Goal: Information Seeking & Learning: Learn about a topic

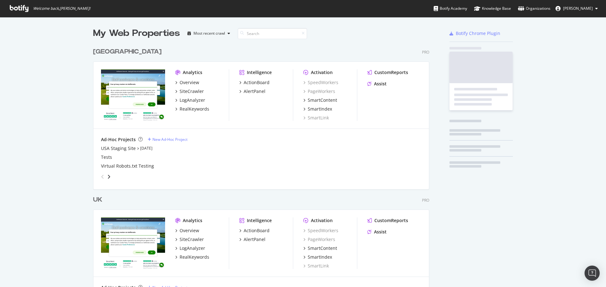
scroll to position [292, 336]
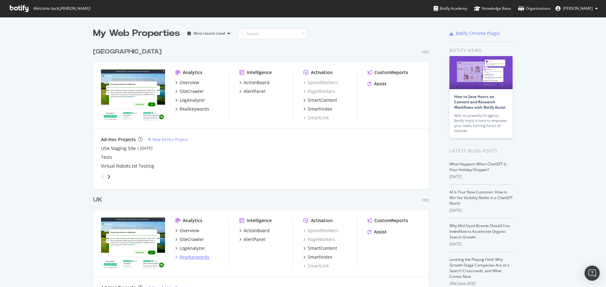
click at [197, 257] on div "RealKeywords" at bounding box center [195, 257] width 30 height 6
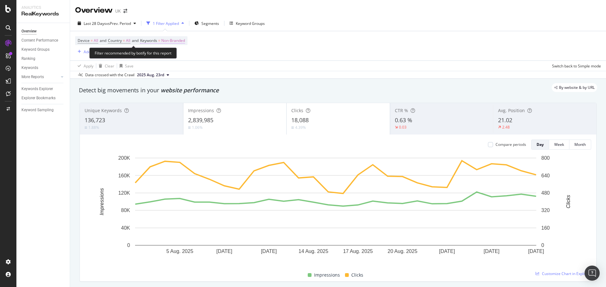
click at [182, 41] on span "Non-Branded" at bounding box center [173, 40] width 24 height 9
click at [176, 56] on div "button" at bounding box center [179, 56] width 8 height 4
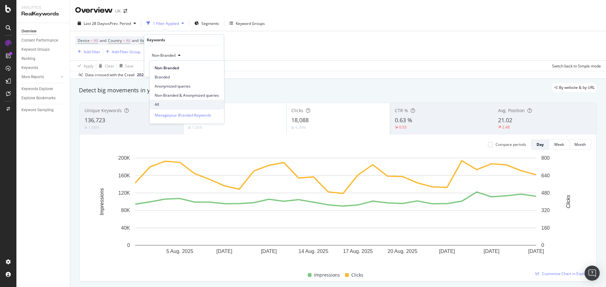
click at [167, 106] on span "All" at bounding box center [187, 105] width 64 height 6
click at [212, 69] on div "Apply" at bounding box center [214, 68] width 10 height 5
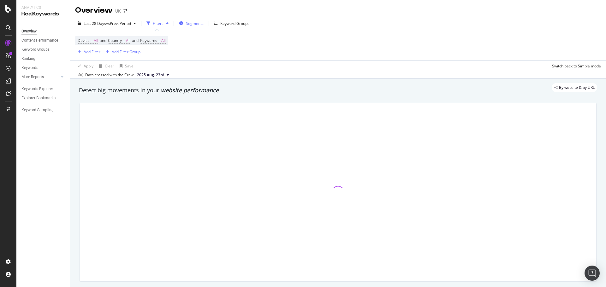
click at [202, 21] on span "Segments" at bounding box center [195, 23] width 18 height 5
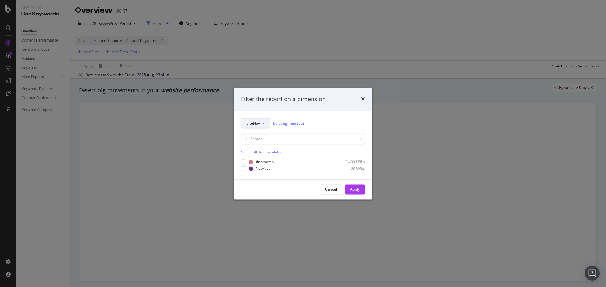
click at [258, 126] on span "SiteNav" at bounding box center [253, 123] width 14 height 5
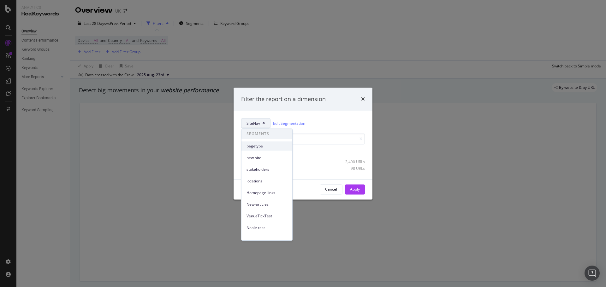
click at [271, 148] on span "pagetype" at bounding box center [266, 147] width 41 height 6
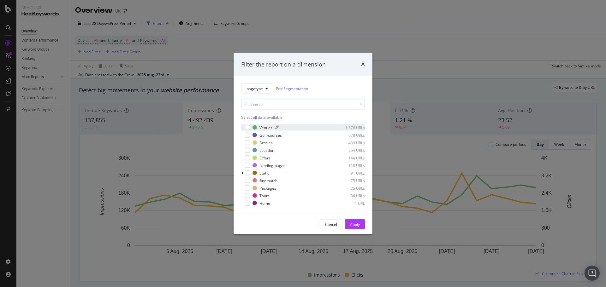
click at [266, 128] on div "Venues" at bounding box center [265, 127] width 13 height 5
click at [265, 136] on div "Golf-courses" at bounding box center [270, 135] width 22 height 5
click at [265, 142] on div "Articles" at bounding box center [265, 142] width 13 height 5
click at [264, 151] on div "Location" at bounding box center [266, 150] width 15 height 5
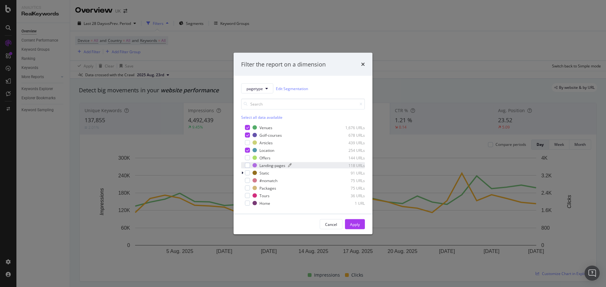
click at [269, 165] on div "Landing-pages" at bounding box center [272, 165] width 26 height 5
click at [353, 222] on div "Apply" at bounding box center [355, 224] width 10 height 5
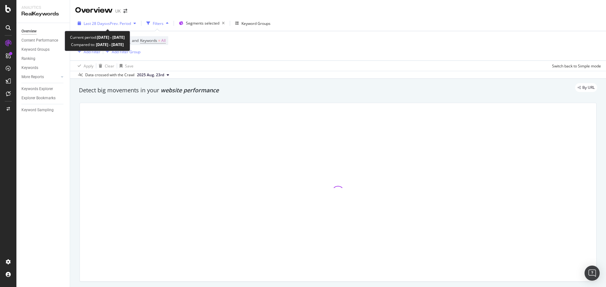
click at [105, 22] on span "Last 28 Days" at bounding box center [95, 23] width 22 height 5
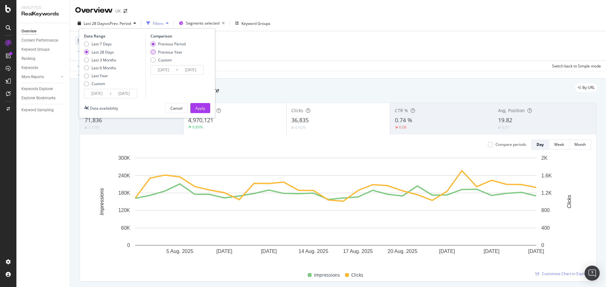
click at [176, 53] on div "Previous Year" at bounding box center [170, 52] width 24 height 5
type input "2024/08/03"
type input "2024/08/30"
click at [203, 106] on div "Apply" at bounding box center [200, 108] width 10 height 5
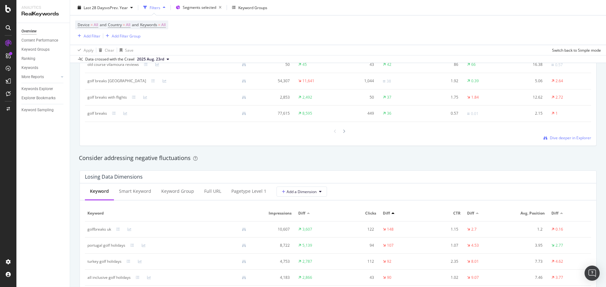
scroll to position [707, 0]
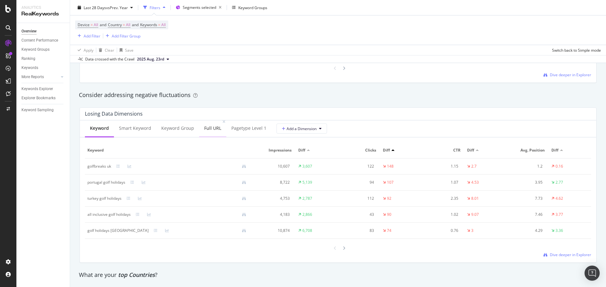
click at [213, 128] on div "Full URL" at bounding box center [212, 128] width 17 height 6
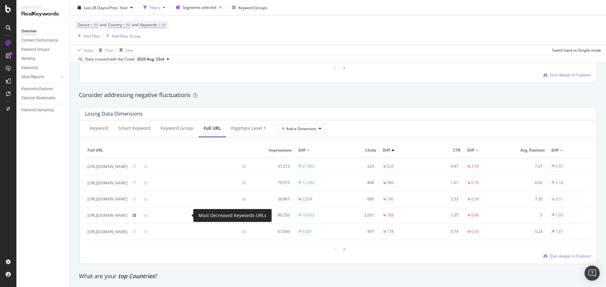
click at [136, 216] on icon at bounding box center [135, 216] width 4 height 4
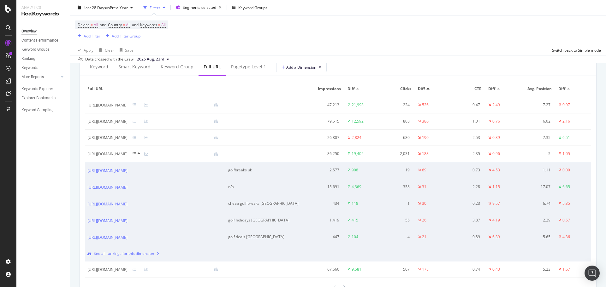
scroll to position [770, 0]
click at [266, 200] on div "cheap golf breaks uk" at bounding box center [263, 202] width 71 height 6
click at [274, 219] on div "golf holidays uk" at bounding box center [263, 219] width 71 height 6
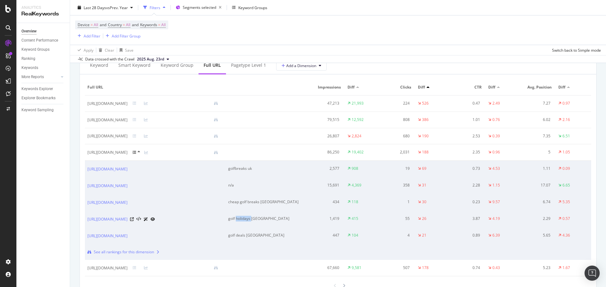
click at [274, 219] on div "golf holidays uk" at bounding box center [263, 219] width 71 height 6
click at [136, 154] on icon at bounding box center [135, 153] width 4 height 4
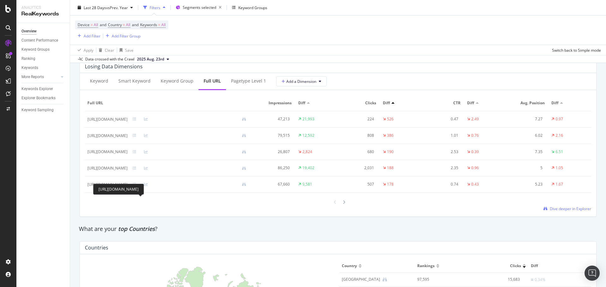
scroll to position [739, 0]
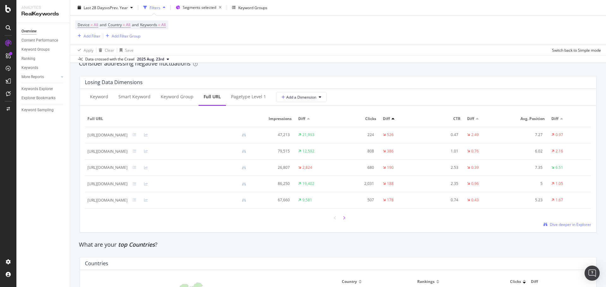
click at [343, 217] on icon at bounding box center [344, 218] width 3 height 4
click at [332, 218] on div at bounding box center [335, 218] width 6 height 9
click at [144, 169] on div at bounding box center [138, 168] width 11 height 4
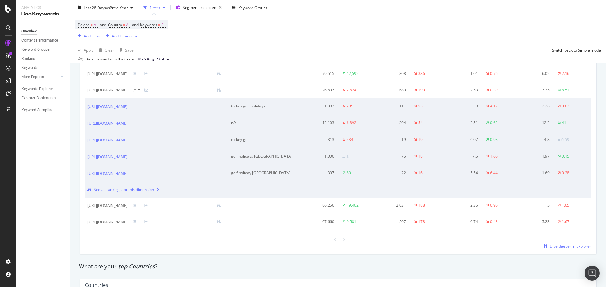
scroll to position [802, 0]
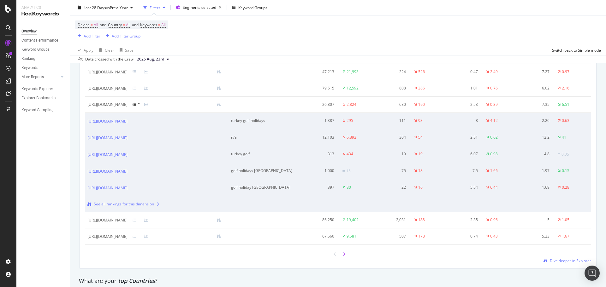
click at [343, 253] on div at bounding box center [344, 254] width 6 height 9
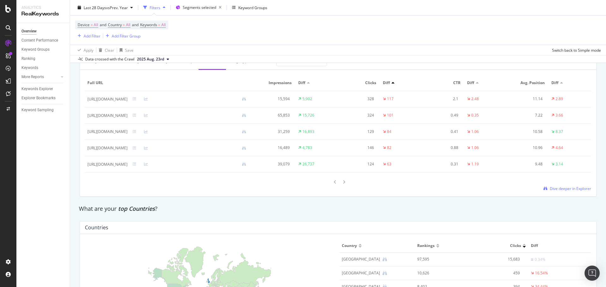
scroll to position [739, 0]
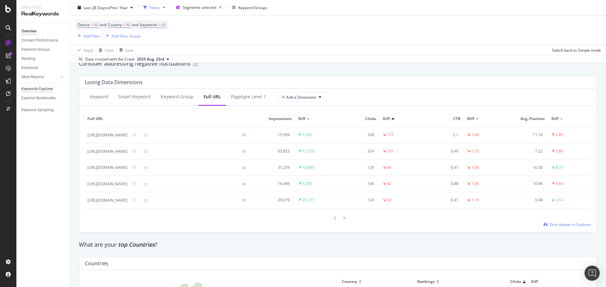
click at [40, 91] on div "Keywords Explorer" at bounding box center [37, 89] width 32 height 7
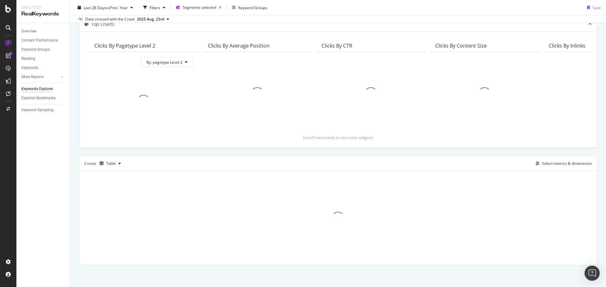
scroll to position [41, 0]
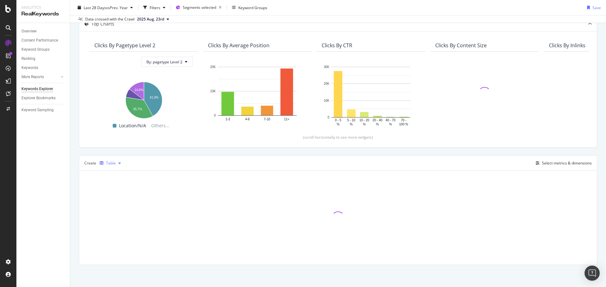
click at [111, 162] on div "Table" at bounding box center [111, 164] width 10 height 4
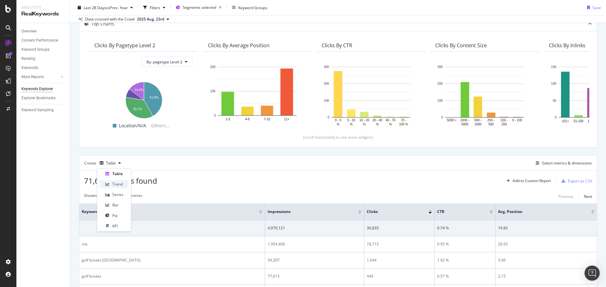
click at [118, 186] on div "Trend" at bounding box center [117, 184] width 10 height 5
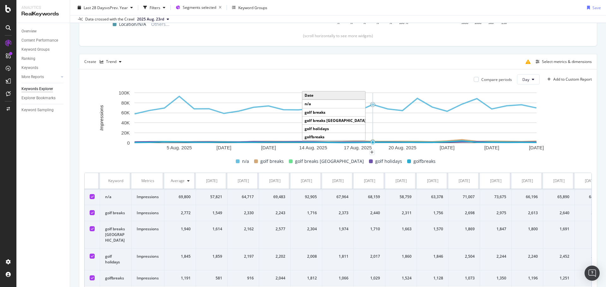
scroll to position [106, 0]
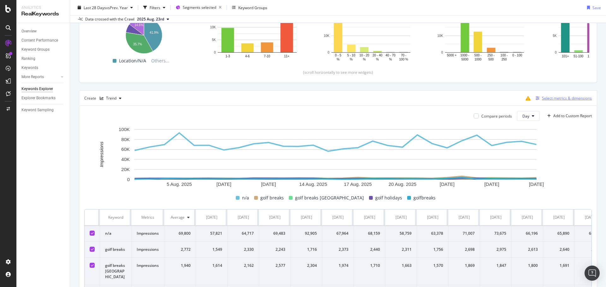
click at [542, 101] on div "Select metrics & dimensions" at bounding box center [567, 98] width 50 height 5
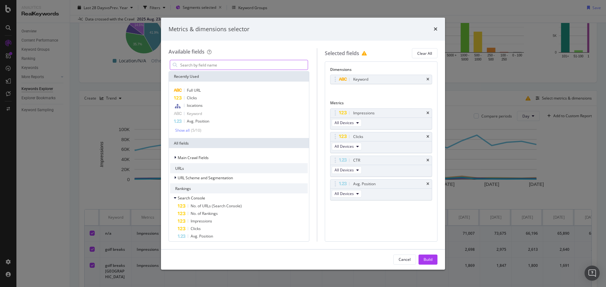
click at [216, 67] on input "modal" at bounding box center [244, 64] width 128 height 9
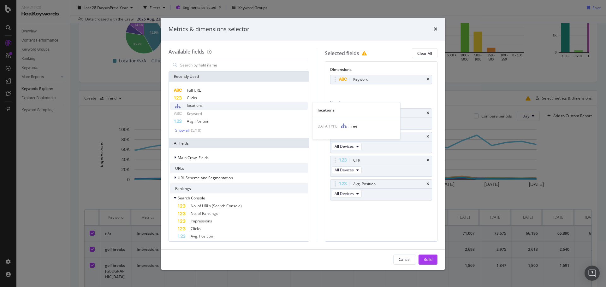
click at [203, 104] on span "locations" at bounding box center [195, 105] width 16 height 5
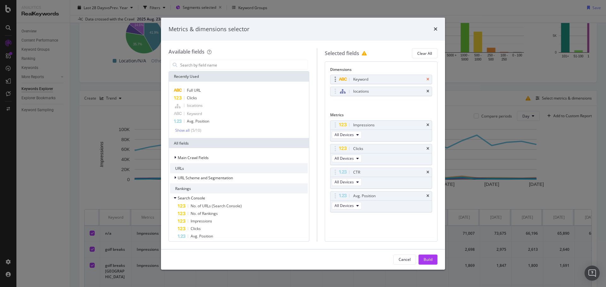
click at [428, 79] on icon "times" at bounding box center [427, 80] width 3 height 4
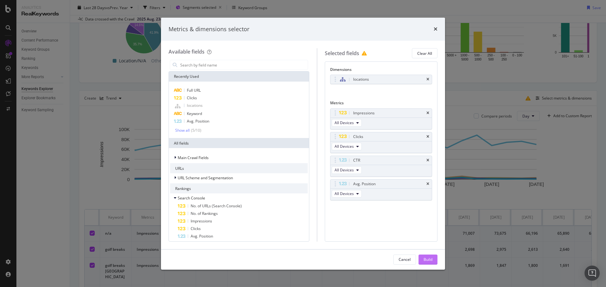
click at [431, 258] on div "Build" at bounding box center [427, 259] width 9 height 5
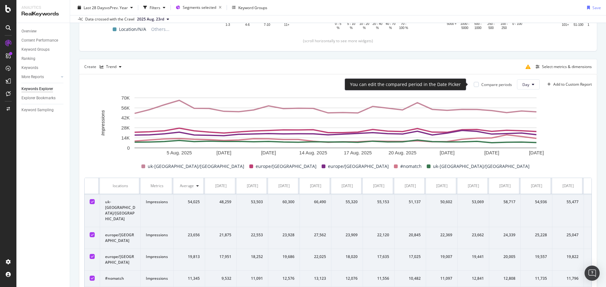
click at [481, 82] on div "Compare periods" at bounding box center [496, 84] width 31 height 5
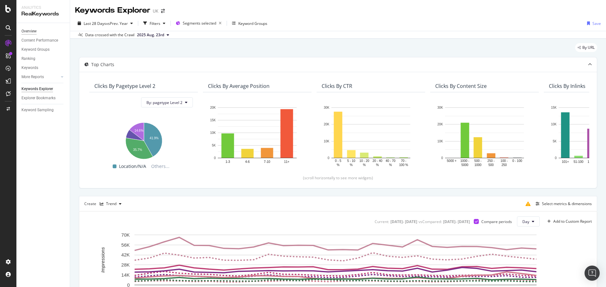
click at [37, 32] on div "Overview" at bounding box center [28, 31] width 15 height 7
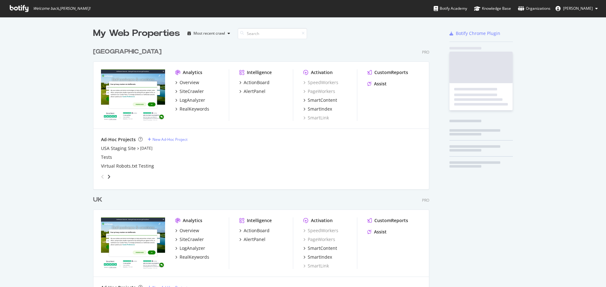
scroll to position [292, 336]
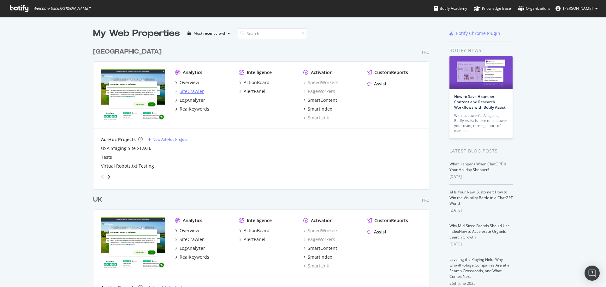
click at [189, 91] on div "SiteCrawler" at bounding box center [192, 91] width 24 height 6
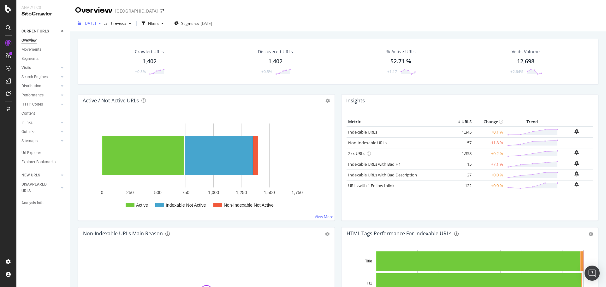
click at [96, 23] on span "[DATE]" at bounding box center [90, 23] width 12 height 5
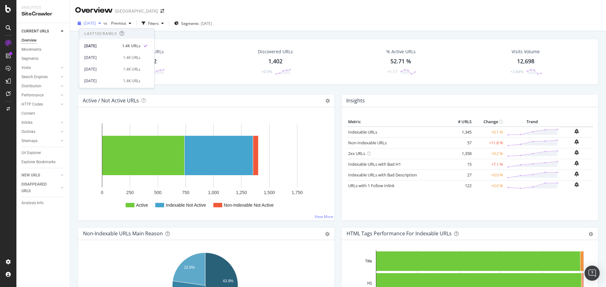
click at [96, 23] on span "[DATE]" at bounding box center [90, 23] width 12 height 5
click at [159, 24] on div "Filters" at bounding box center [153, 23] width 11 height 5
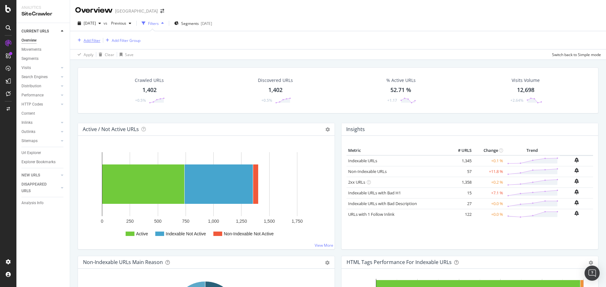
click at [93, 41] on div "Add Filter" at bounding box center [92, 40] width 17 height 5
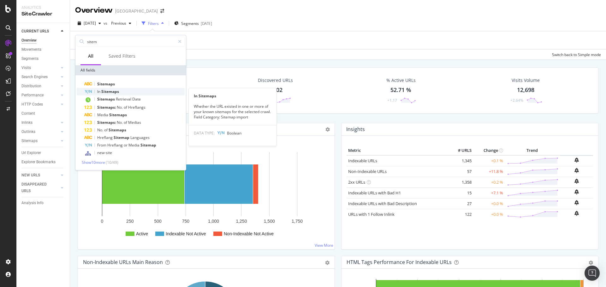
type input "sitem"
click at [107, 92] on span "Sitemaps" at bounding box center [110, 91] width 18 height 5
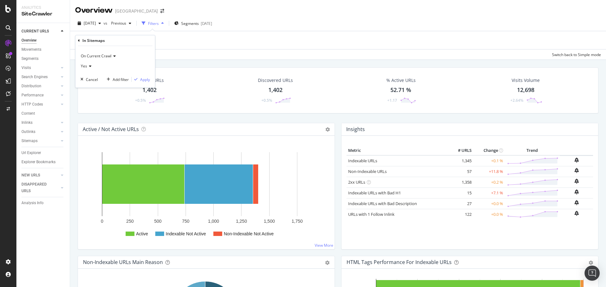
click at [92, 67] on div "Yes" at bounding box center [114, 66] width 69 height 10
click at [91, 86] on div "No" at bounding box center [116, 87] width 68 height 8
click at [149, 79] on div "Apply" at bounding box center [145, 79] width 10 height 5
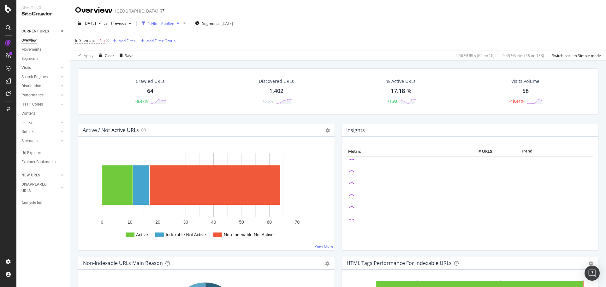
click at [151, 91] on div "64" at bounding box center [150, 91] width 6 height 8
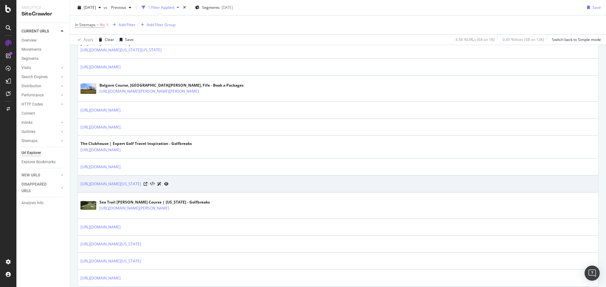
scroll to position [663, 0]
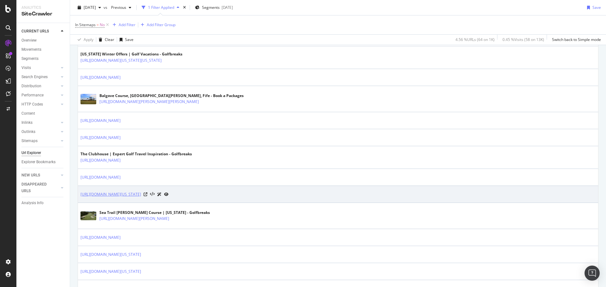
click at [141, 195] on link "https://www.golfbreaks.com/en-us/holidays/florida/" at bounding box center [110, 195] width 61 height 6
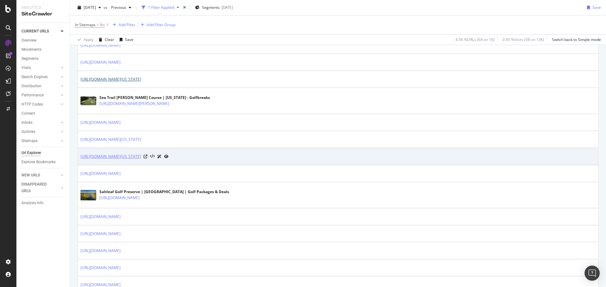
scroll to position [789, 0]
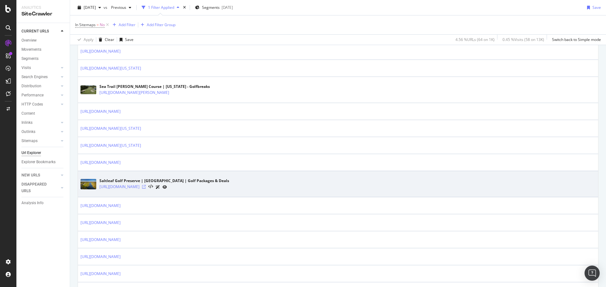
click at [146, 187] on icon at bounding box center [144, 187] width 4 height 4
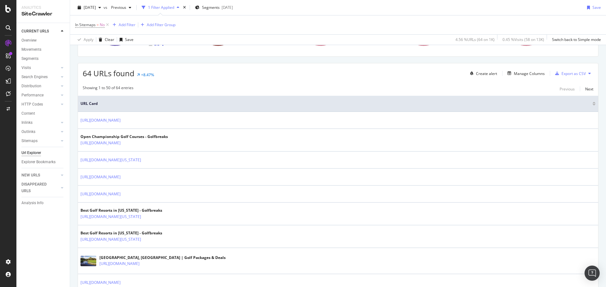
scroll to position [0, 0]
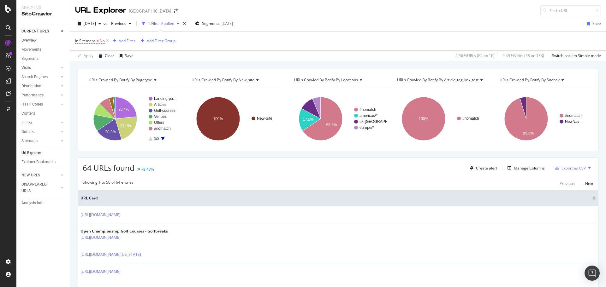
click at [129, 45] on div "In Sitemaps = No Add Filter Add Filter Group" at bounding box center [338, 41] width 526 height 19
click at [128, 43] on div "Add Filter" at bounding box center [127, 40] width 17 height 5
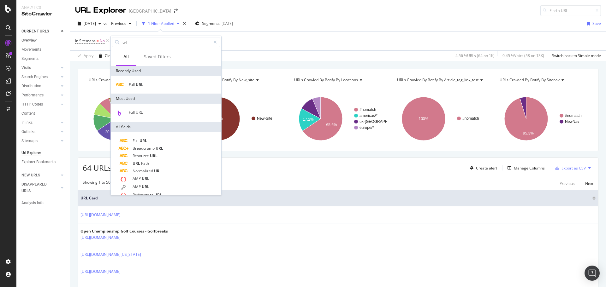
type input "url"
click at [141, 79] on div "Full URL" at bounding box center [166, 85] width 110 height 18
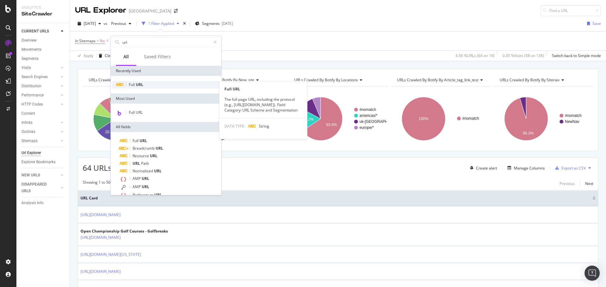
click at [140, 83] on span "URL" at bounding box center [140, 84] width 8 height 5
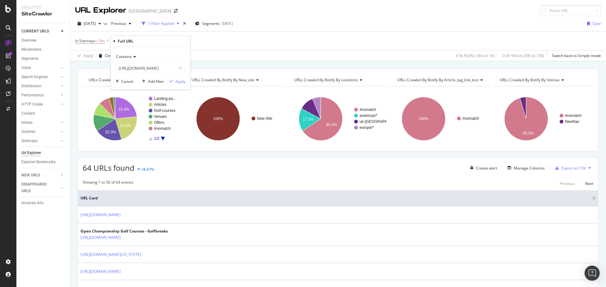
click at [131, 59] on div "Contains" at bounding box center [150, 57] width 69 height 10
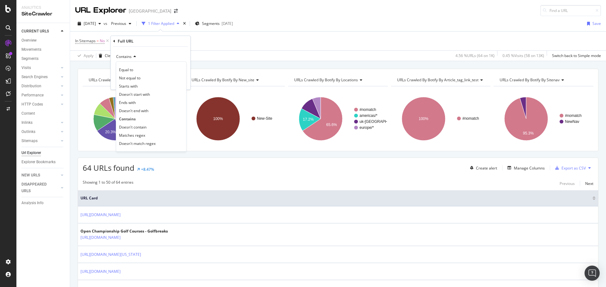
click at [131, 58] on span "Contains" at bounding box center [123, 56] width 15 height 5
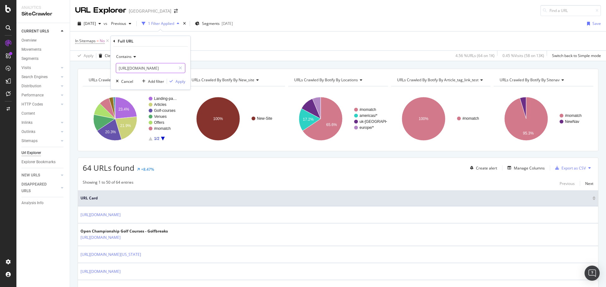
click at [139, 70] on input "https://www.golfbreaks.com/en-us/tournaments/rbc-heritage/" at bounding box center [146, 68] width 60 height 10
type input "vacation"
click at [176, 79] on div "Apply" at bounding box center [180, 81] width 10 height 5
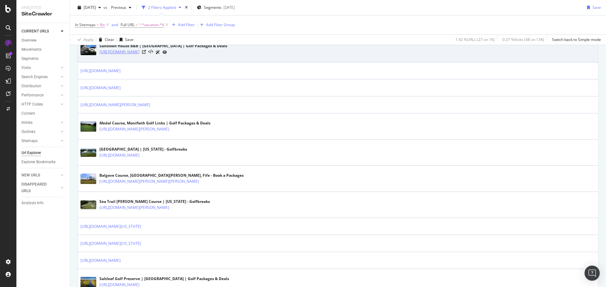
scroll to position [284, 0]
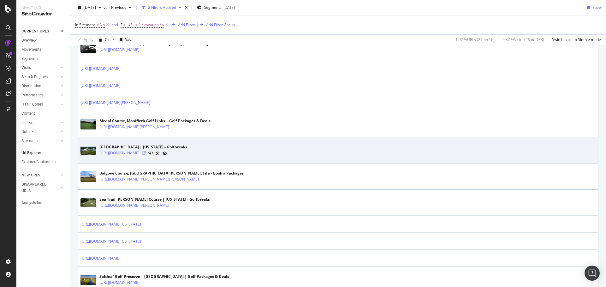
click at [146, 152] on icon at bounding box center [144, 153] width 4 height 4
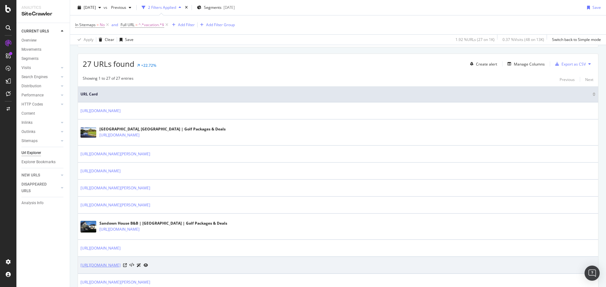
scroll to position [97, 0]
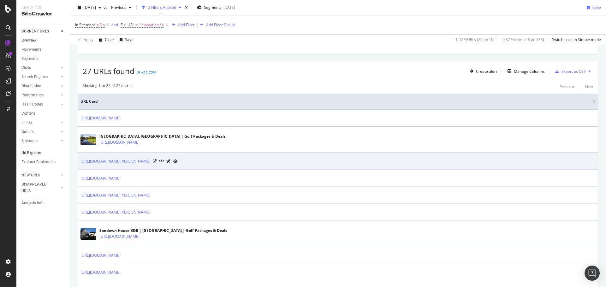
click at [150, 161] on link "[URL][DOMAIN_NAME][PERSON_NAME]" at bounding box center [115, 161] width 70 height 6
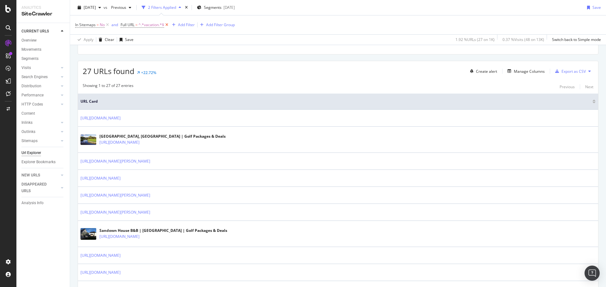
click at [168, 24] on icon at bounding box center [166, 25] width 5 height 6
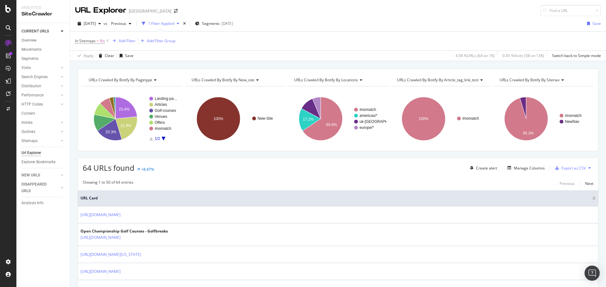
click at [289, 44] on div "In Sitemaps = No Add Filter Add Filter Group" at bounding box center [338, 41] width 526 height 19
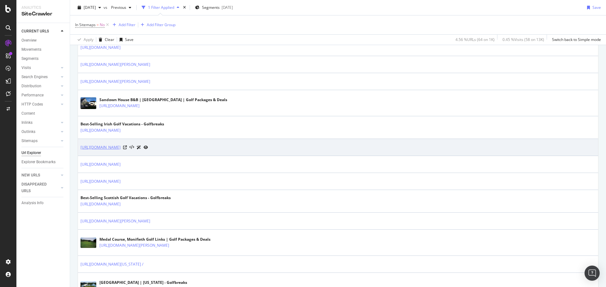
scroll to position [410, 0]
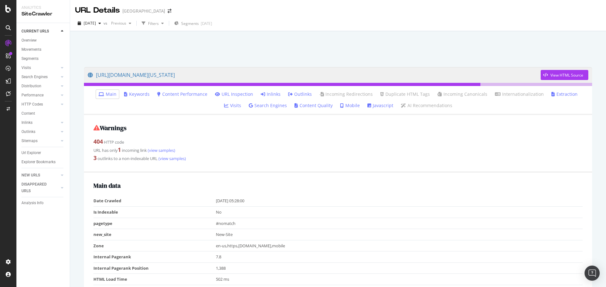
click at [339, 142] on div "404 HTTP code" at bounding box center [337, 142] width 489 height 8
